Goal: Task Accomplishment & Management: Manage account settings

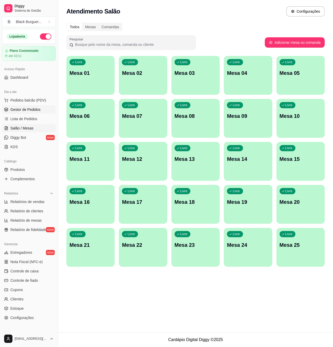
click at [24, 110] on span "Gestor de Pedidos" at bounding box center [25, 109] width 30 height 5
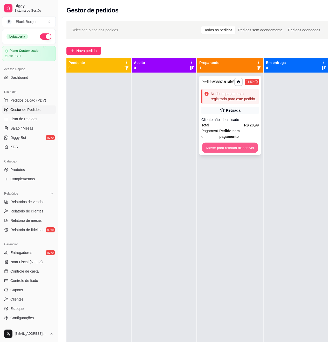
click at [242, 143] on button "Mover para retirada disponível" at bounding box center [229, 148] width 55 height 10
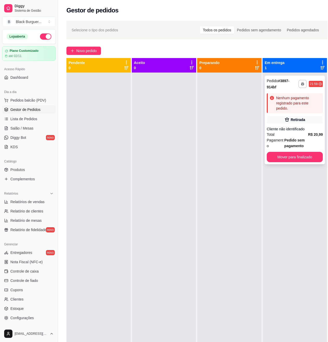
click at [302, 110] on div "Nenhum pagamento registrado para este pedido." at bounding box center [298, 103] width 45 height 16
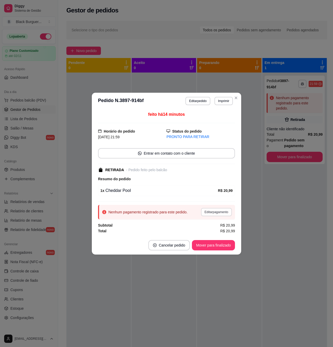
click at [206, 214] on button "Editar pagamento" at bounding box center [216, 212] width 31 height 8
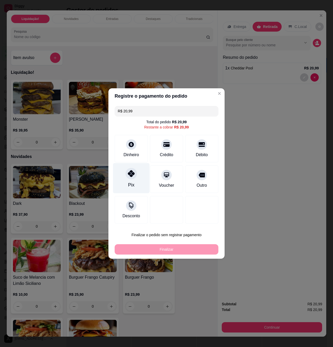
click at [129, 176] on icon at bounding box center [131, 173] width 7 height 7
type input "R$ 0,00"
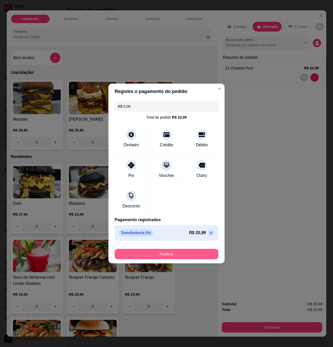
click at [156, 253] on button "Finalizar" at bounding box center [167, 254] width 104 height 10
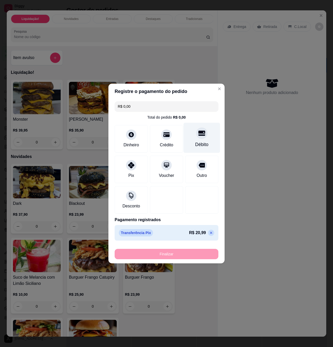
type input "0"
type input "-R$ 20,99"
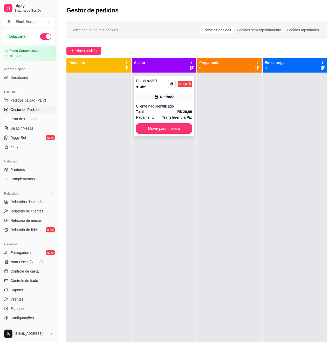
click at [183, 102] on div "**********" at bounding box center [164, 106] width 60 height 60
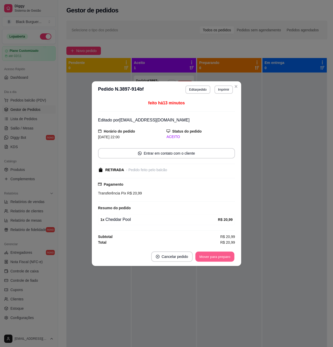
click at [212, 259] on button "Mover para preparo" at bounding box center [214, 257] width 39 height 10
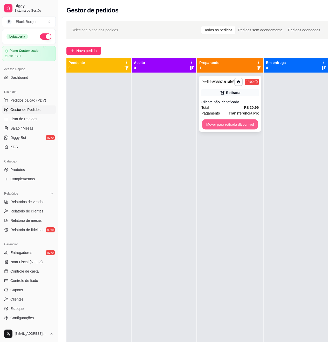
click at [250, 125] on button "Mover para retirada disponível" at bounding box center [229, 124] width 55 height 10
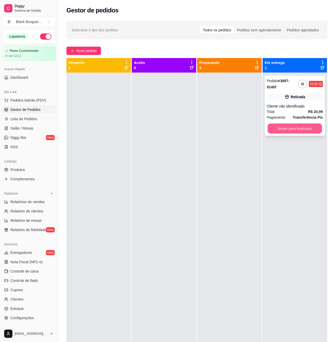
click at [276, 126] on button "Mover para finalizado" at bounding box center [294, 129] width 54 height 10
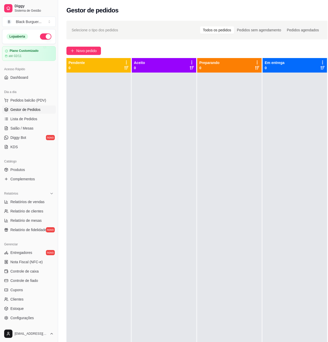
click at [30, 110] on span "Gestor de Pedidos" at bounding box center [25, 109] width 30 height 5
